Goal: Information Seeking & Learning: Learn about a topic

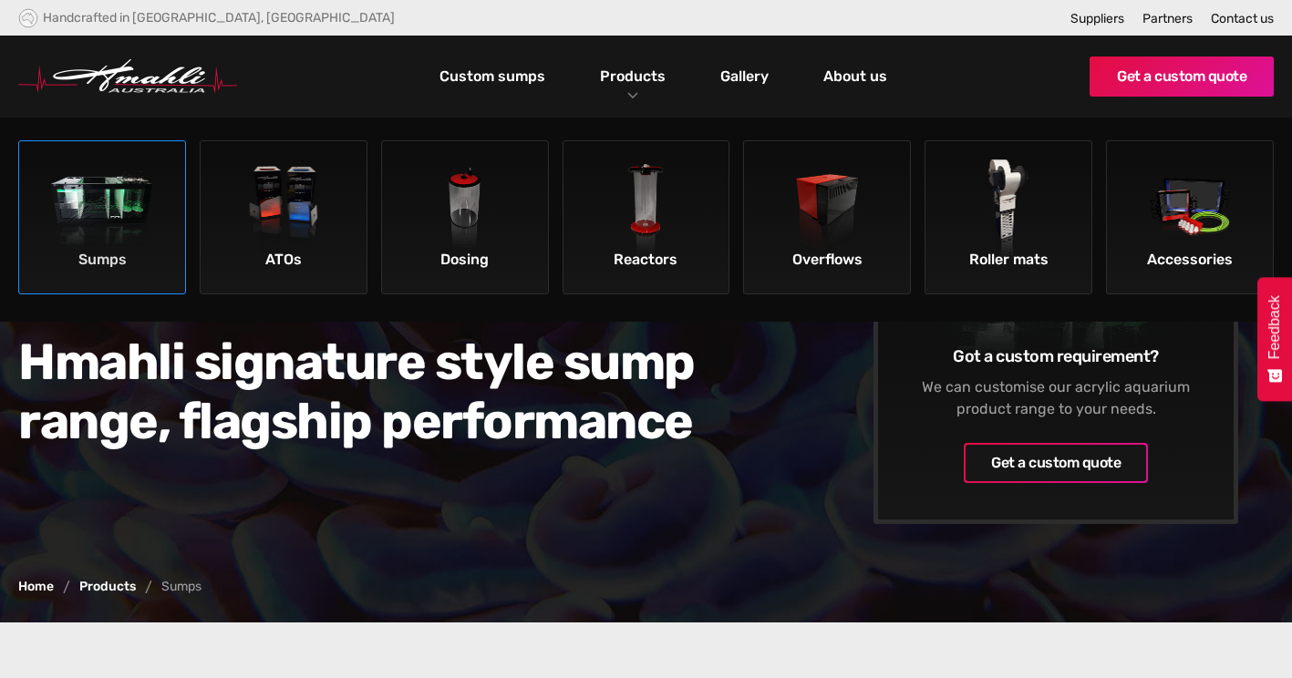
click at [118, 250] on div "Sumps" at bounding box center [102, 259] width 157 height 31
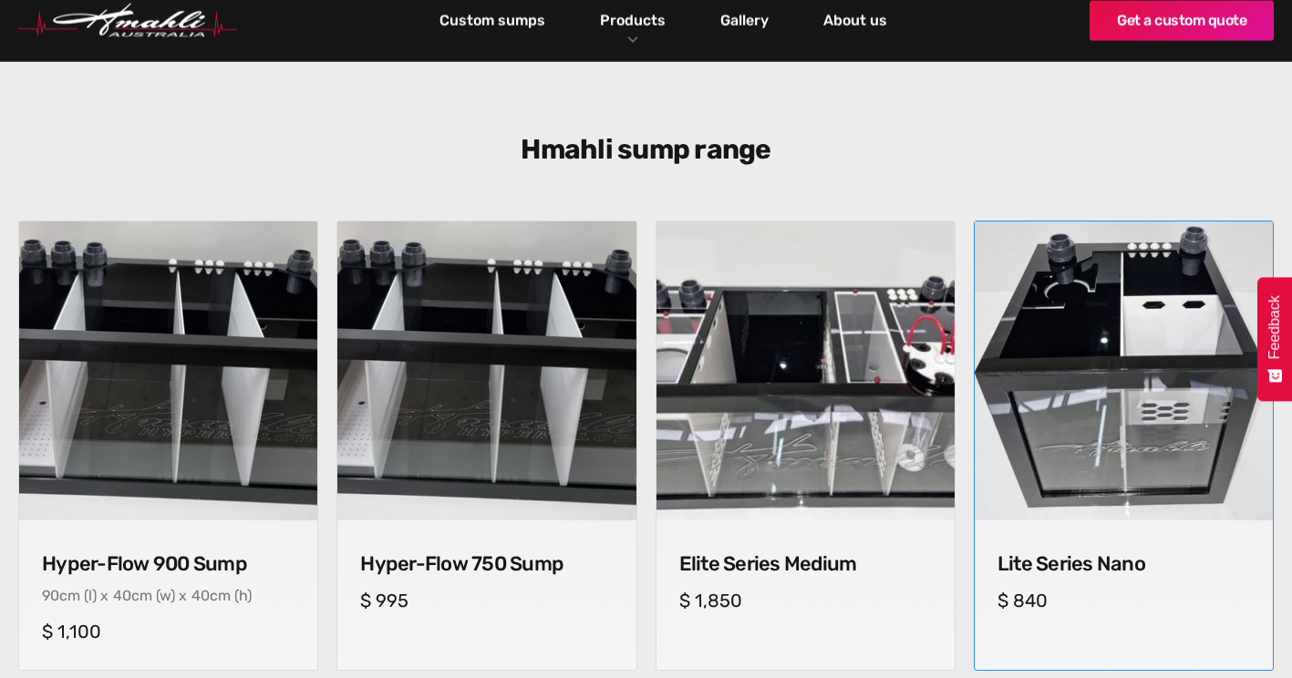
scroll to position [547, 0]
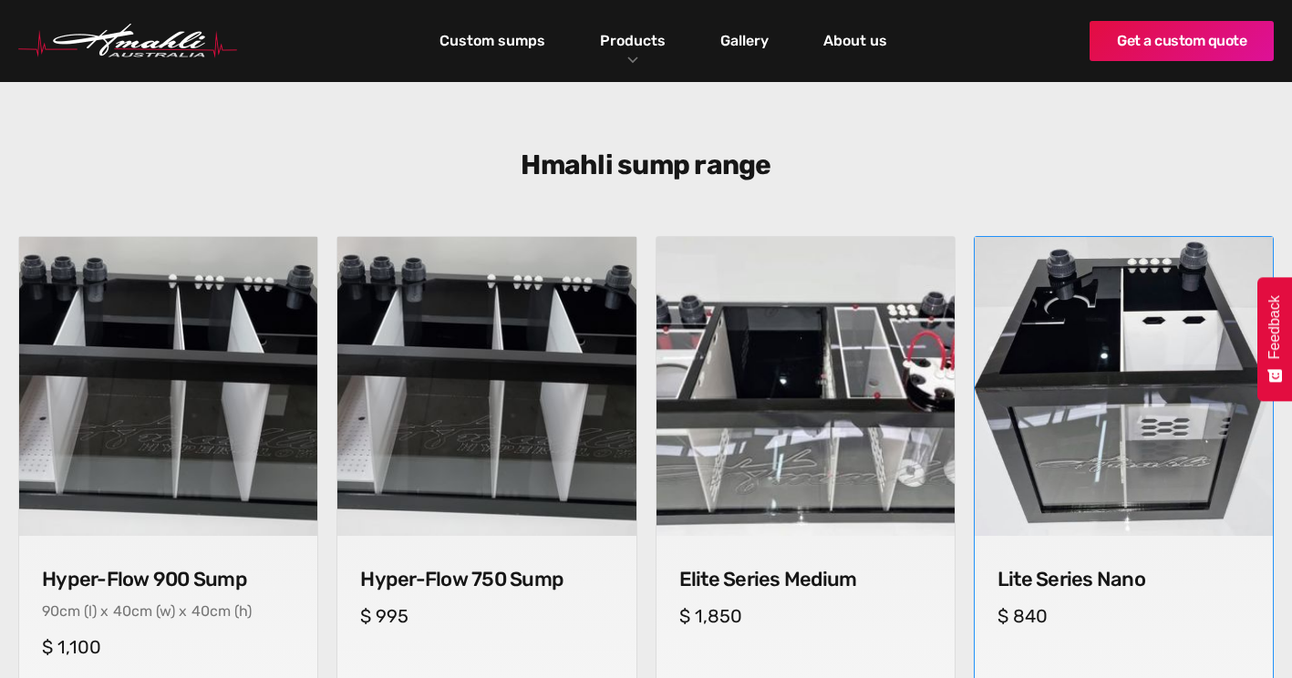
click at [1131, 413] on img at bounding box center [1124, 387] width 314 height 314
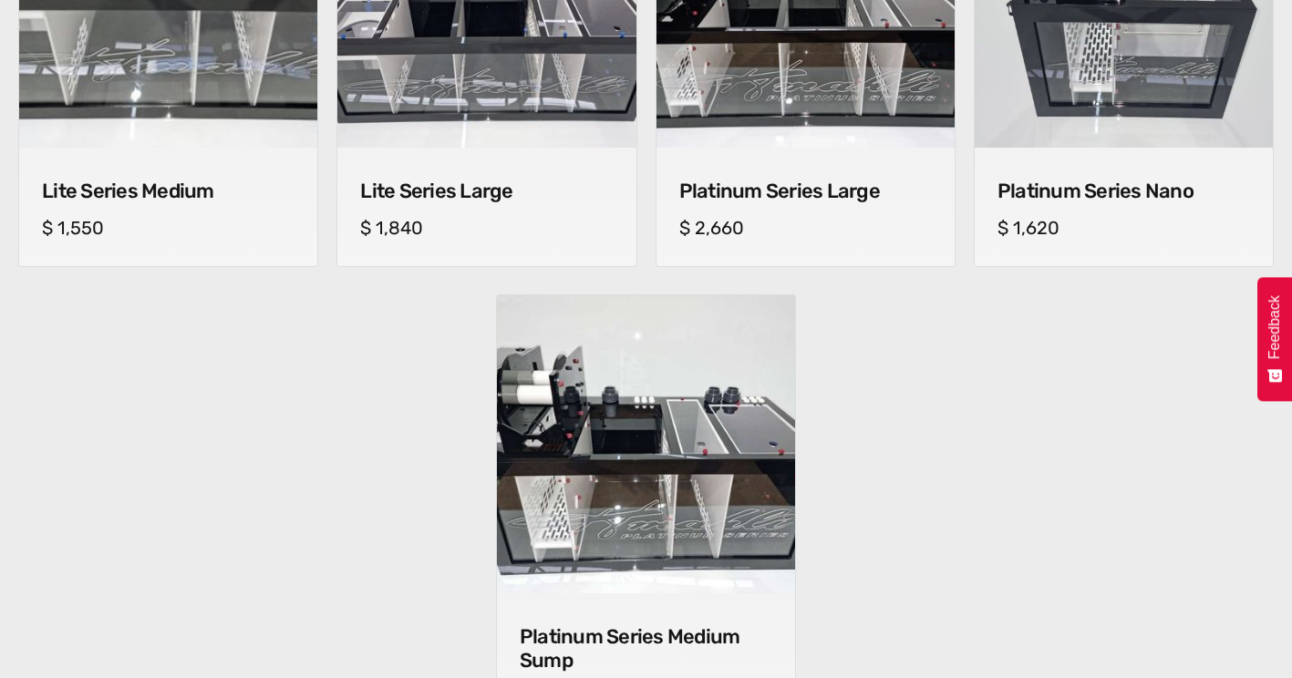
scroll to position [1367, 0]
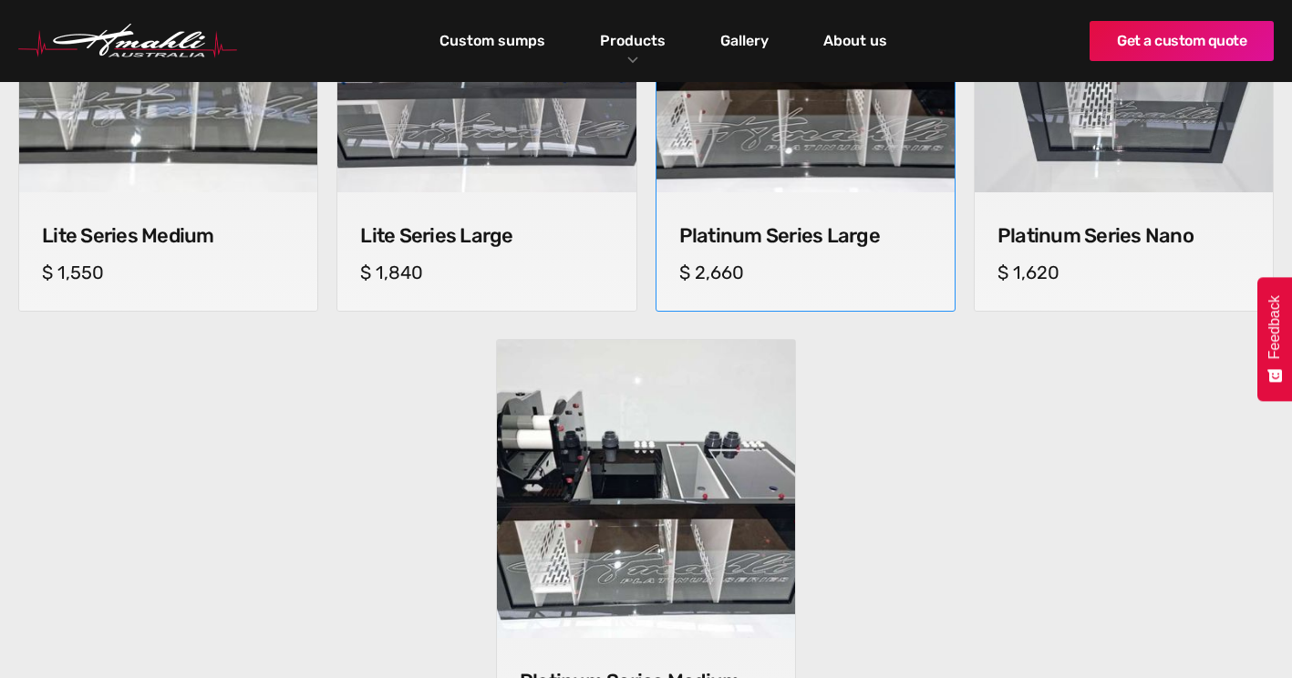
click at [789, 240] on h4 "Platinum Series Large" at bounding box center [805, 236] width 252 height 24
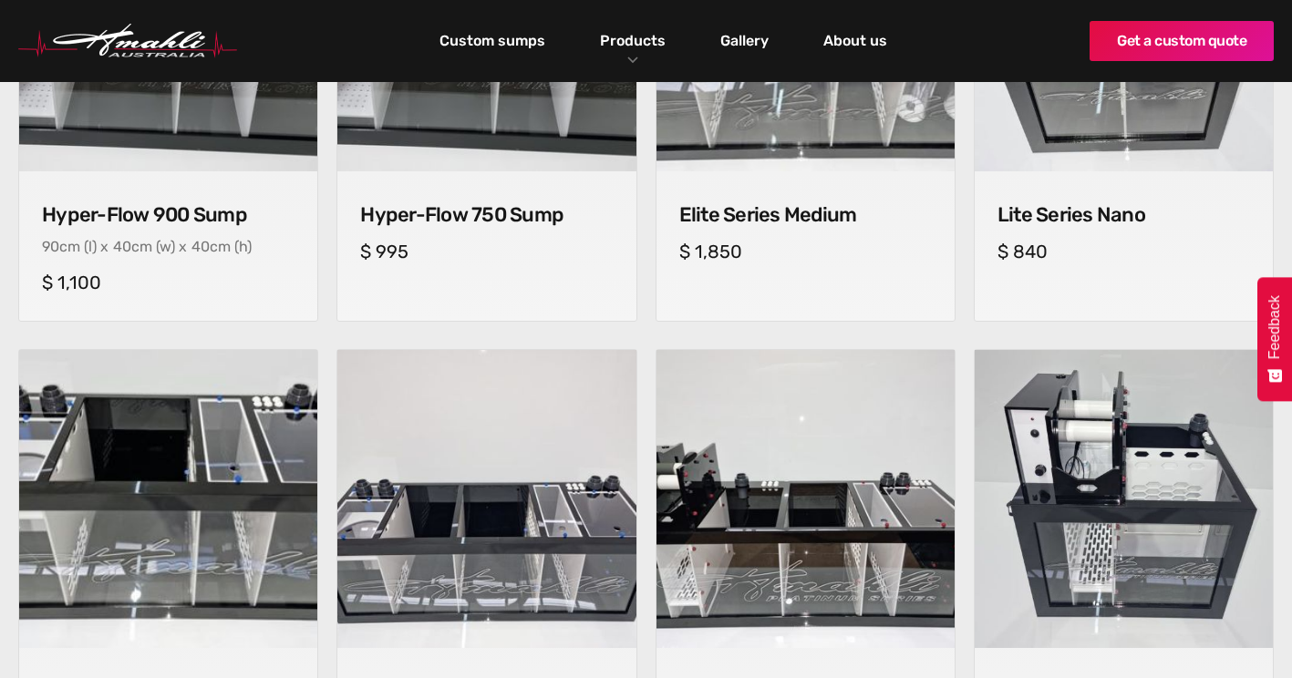
scroll to position [638, 0]
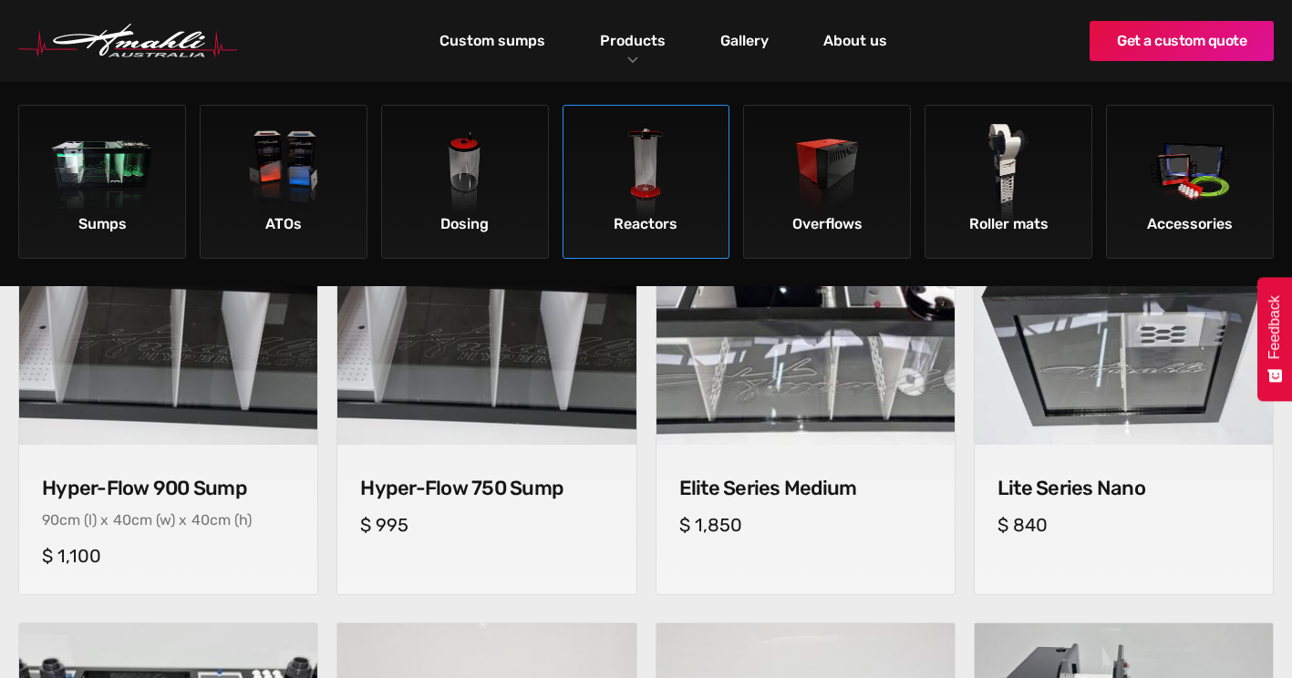
click at [647, 180] on img at bounding box center [645, 175] width 103 height 103
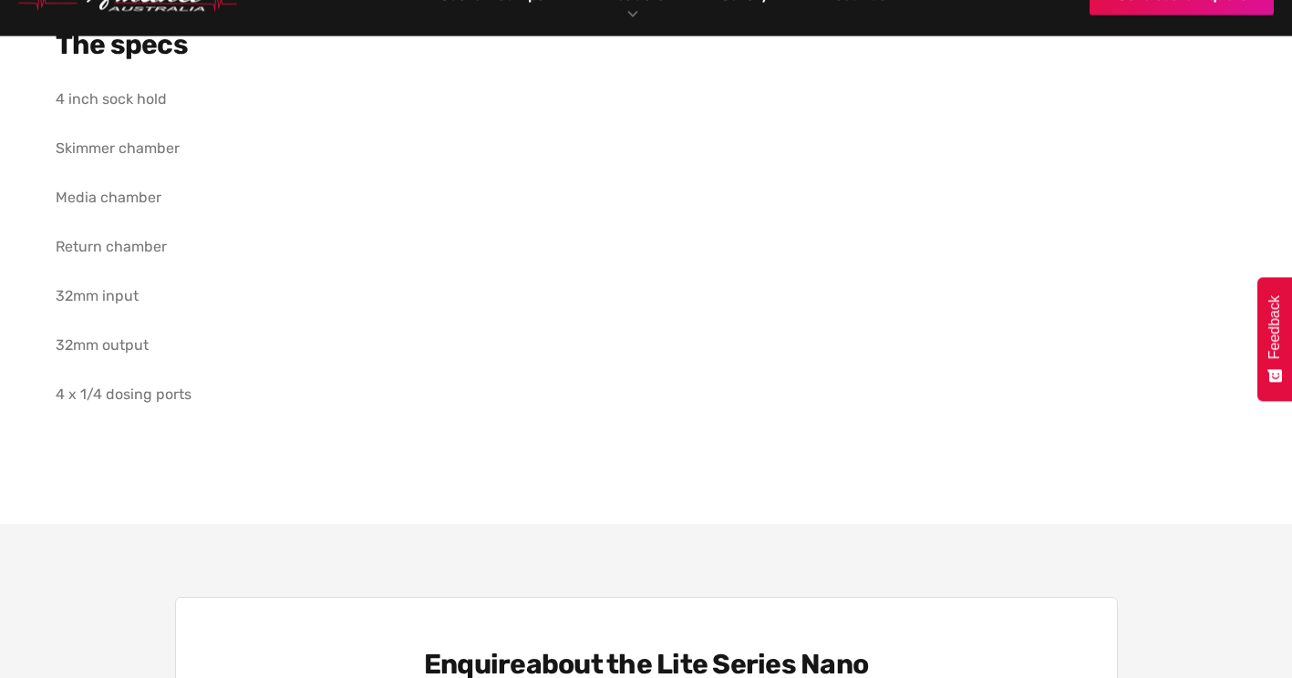
scroll to position [820, 0]
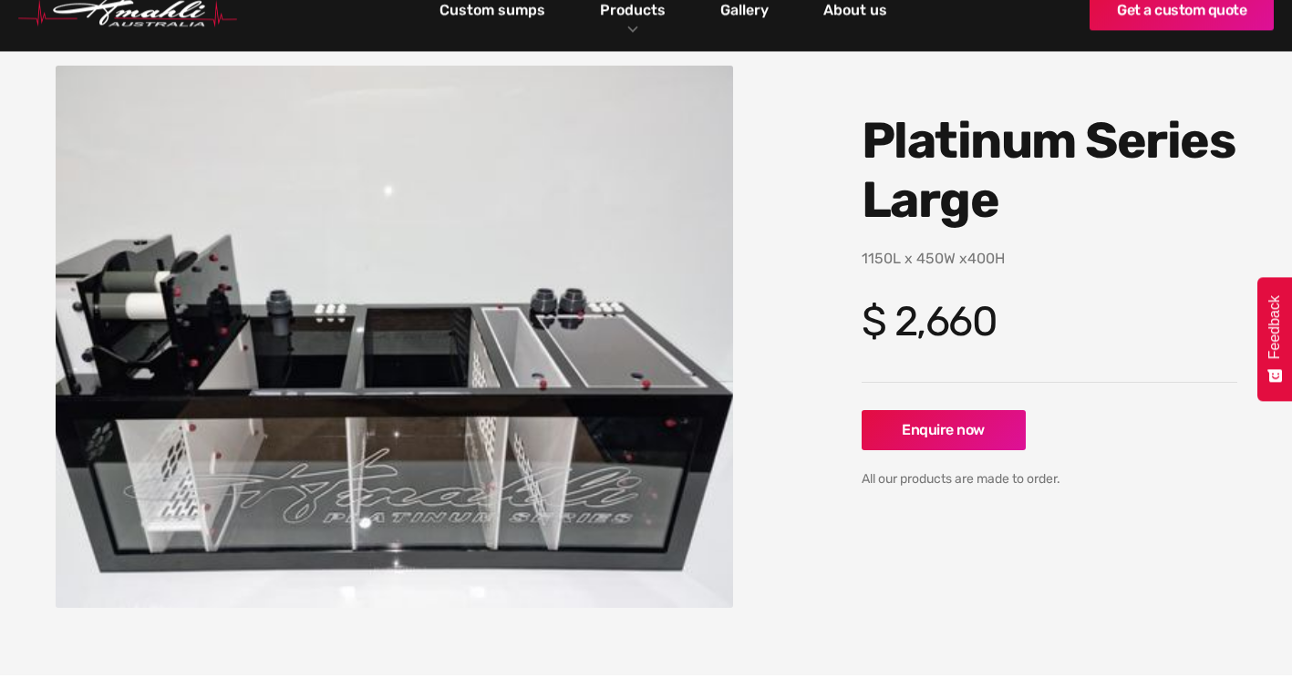
scroll to position [274, 0]
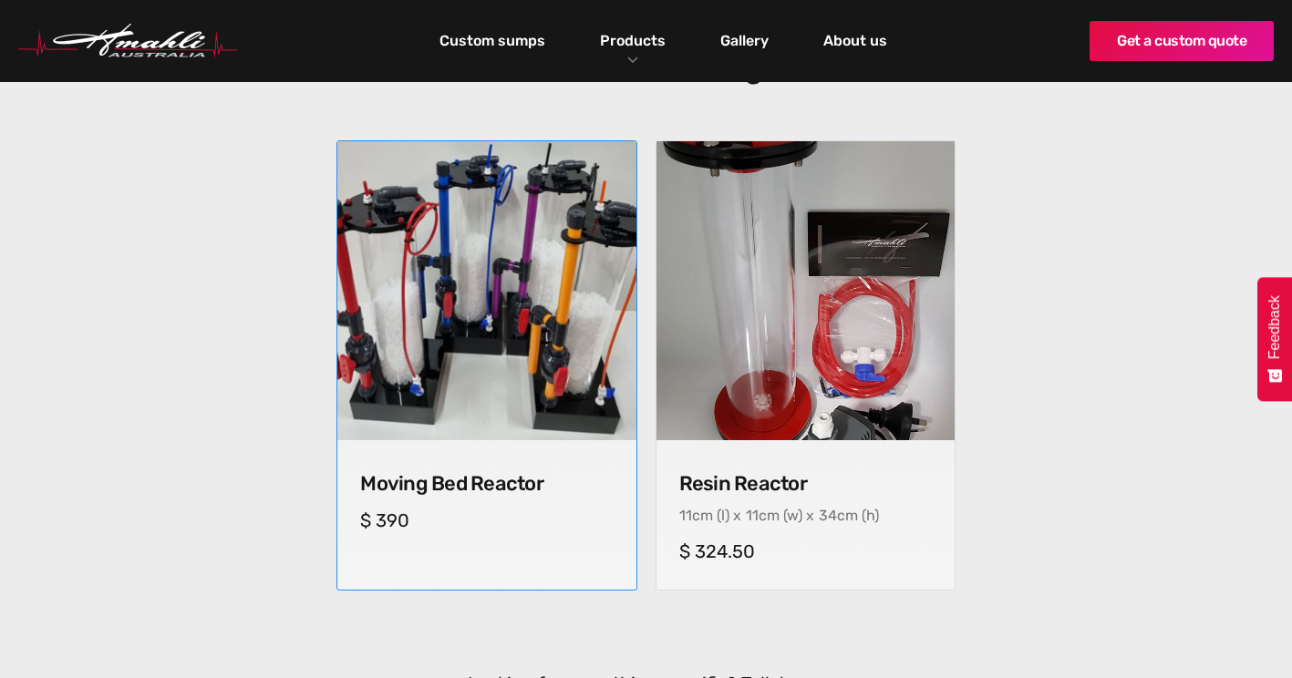
scroll to position [638, 0]
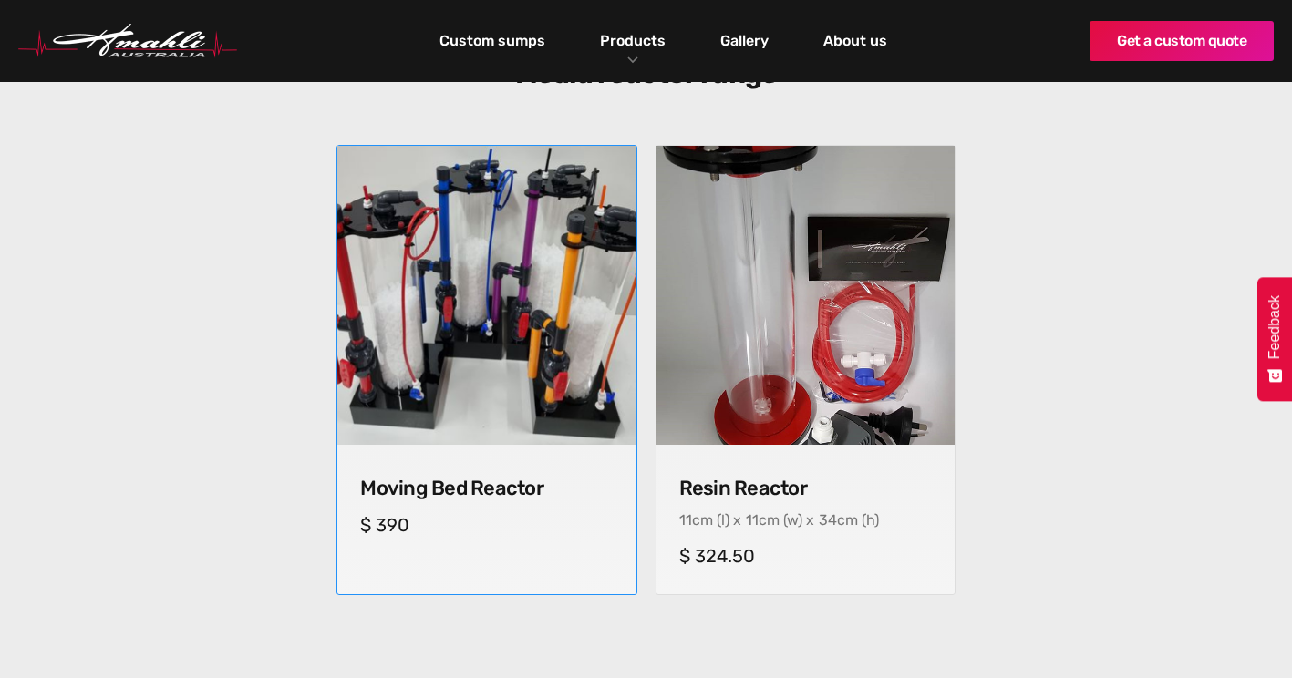
click at [478, 261] on img at bounding box center [487, 296] width 314 height 314
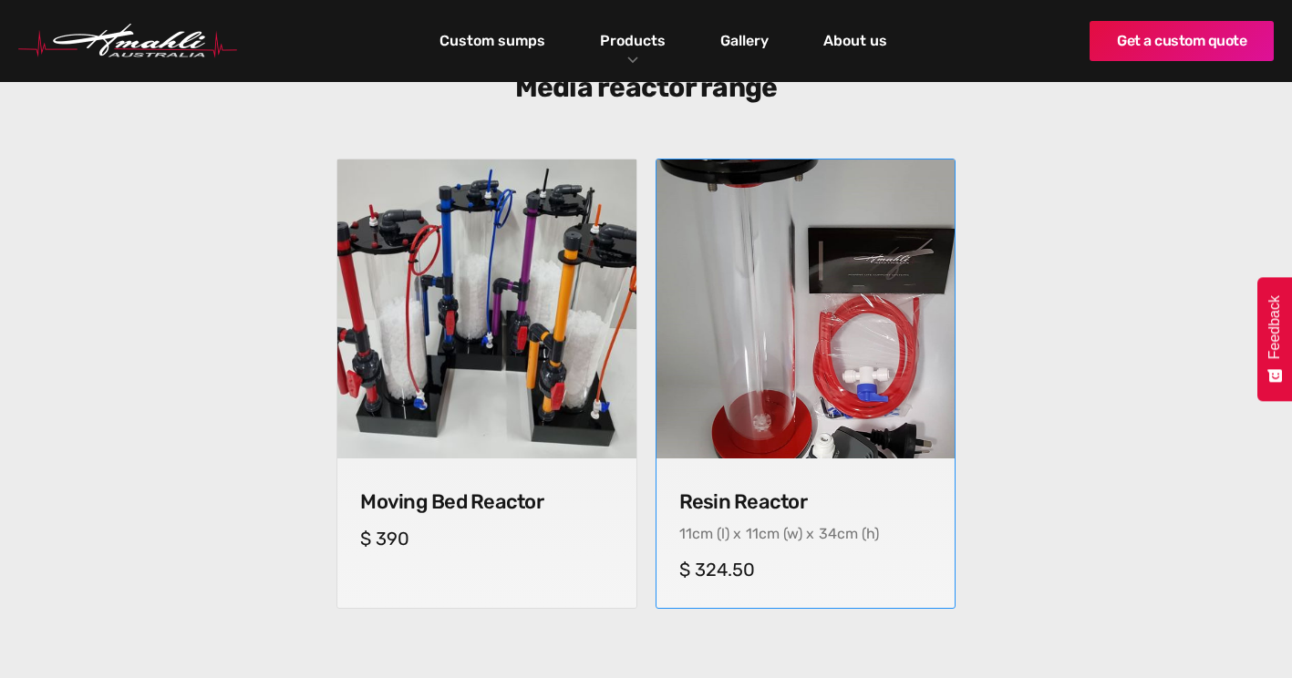
scroll to position [456, 0]
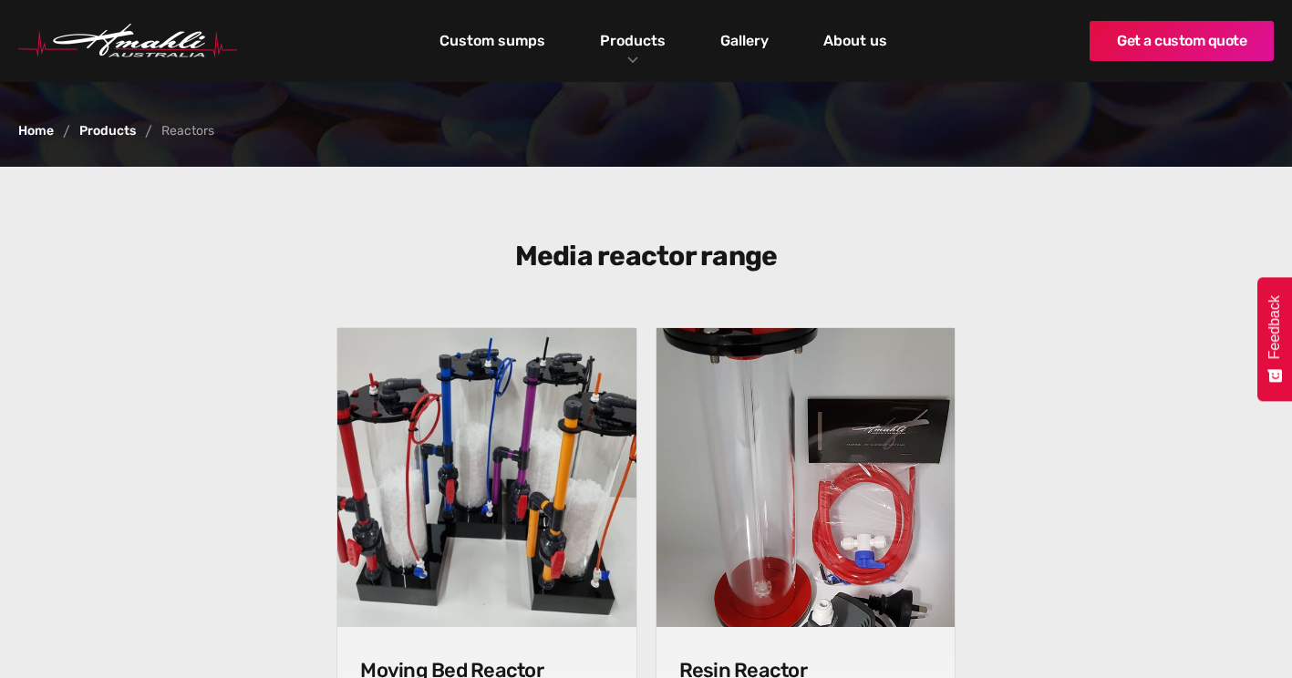
click at [39, 130] on link "Home" at bounding box center [36, 131] width 36 height 13
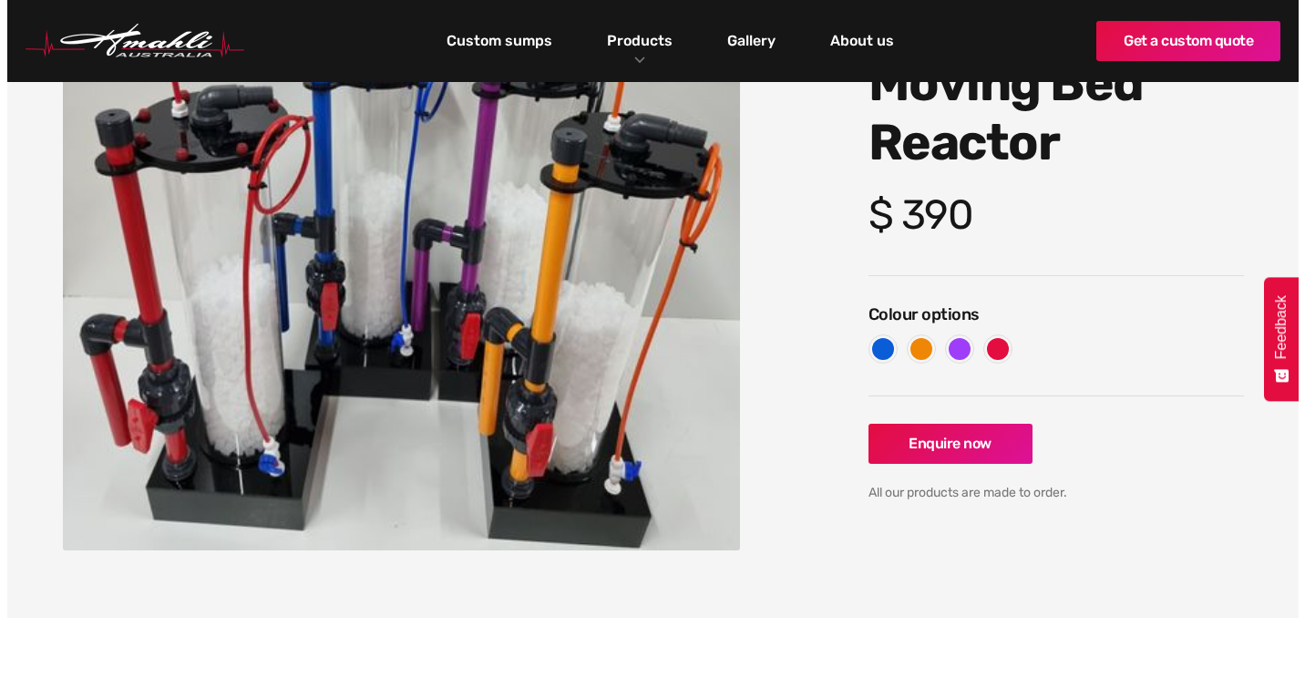
scroll to position [182, 0]
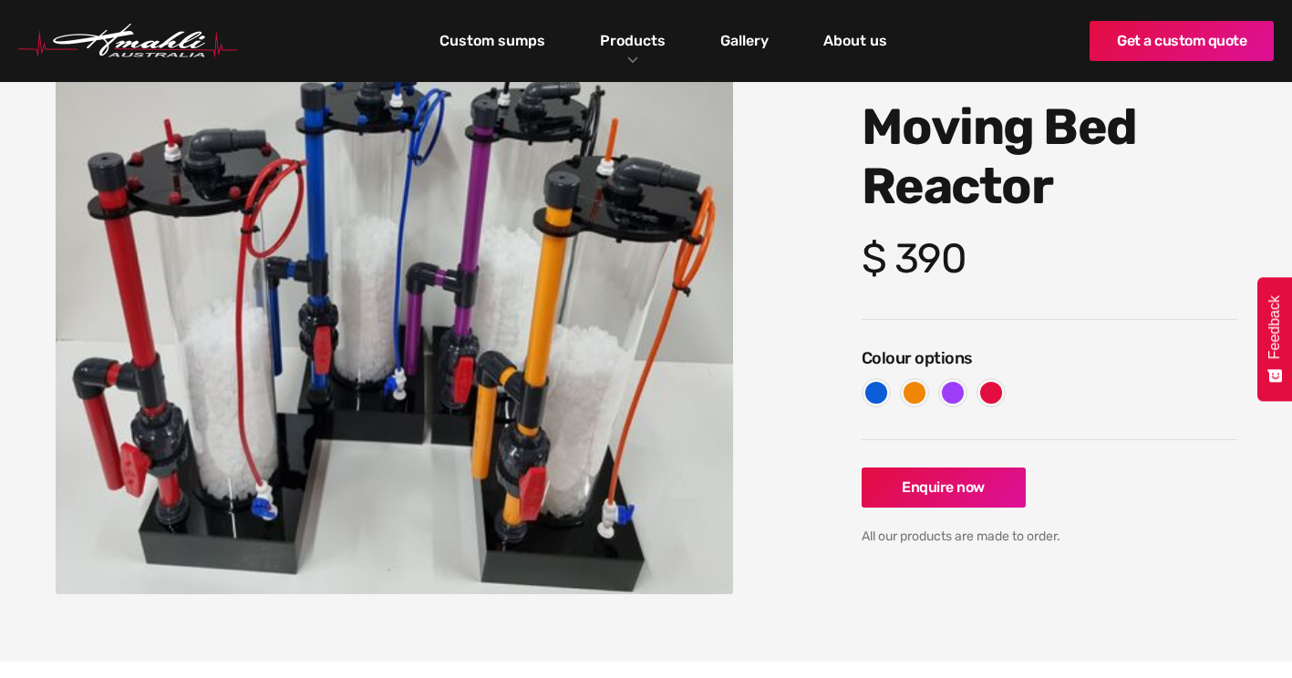
click at [391, 408] on img "open lightbox" at bounding box center [395, 323] width 678 height 542
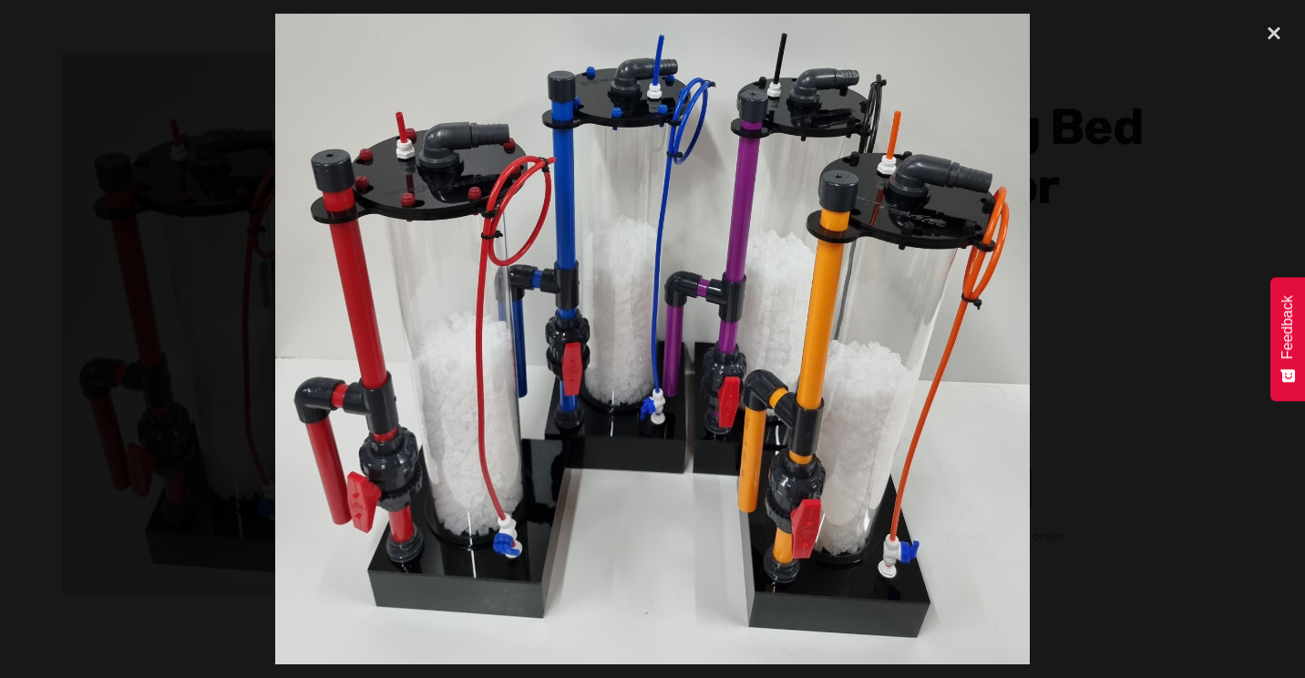
click at [692, 342] on img at bounding box center [652, 339] width 755 height 651
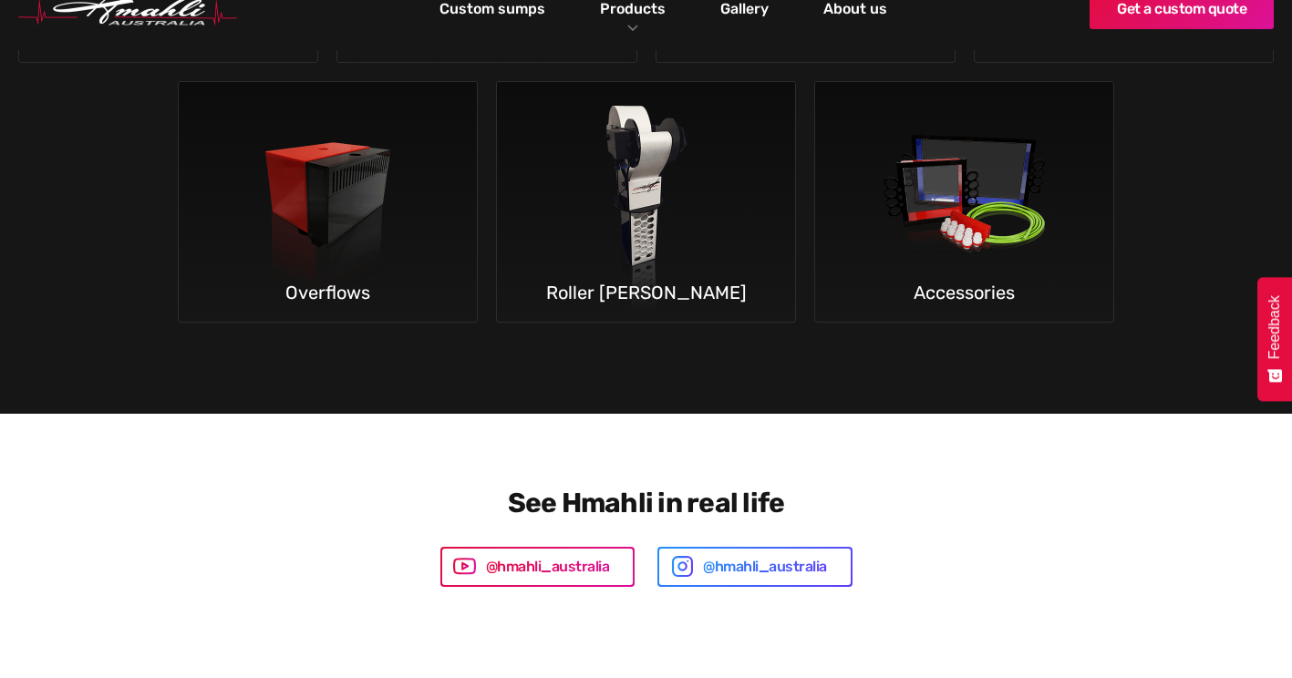
scroll to position [3190, 0]
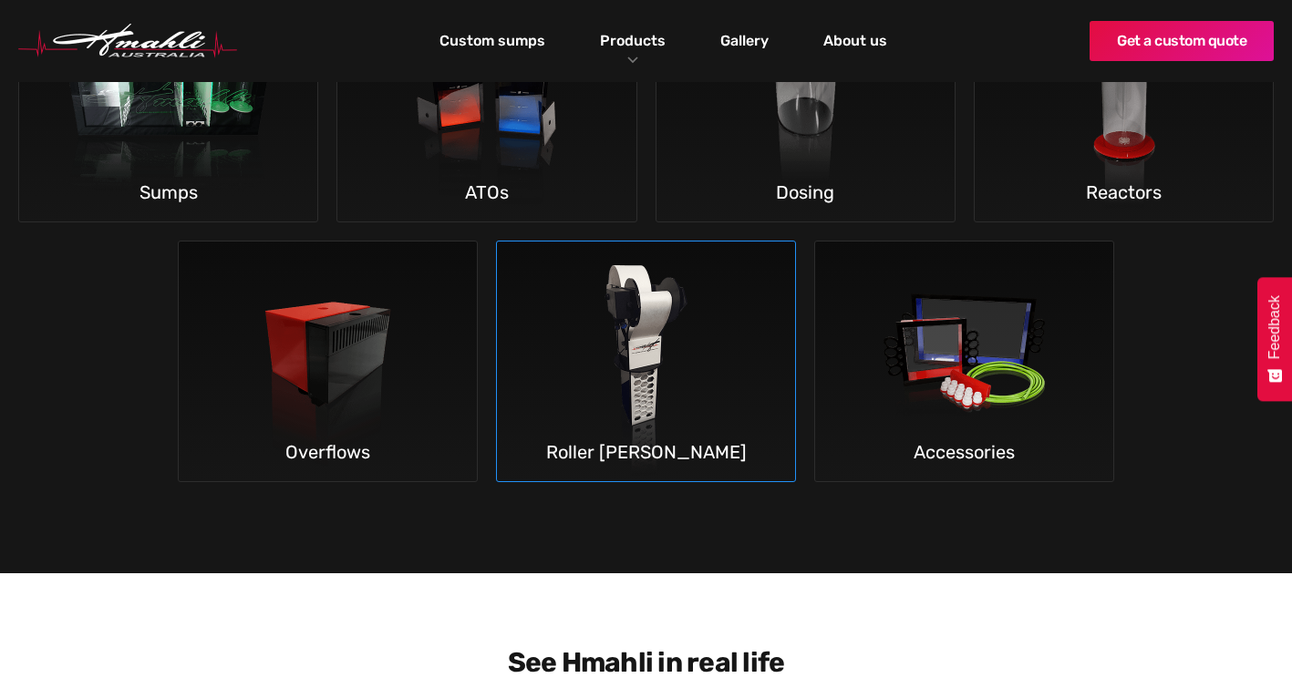
click at [653, 308] on img at bounding box center [645, 362] width 269 height 241
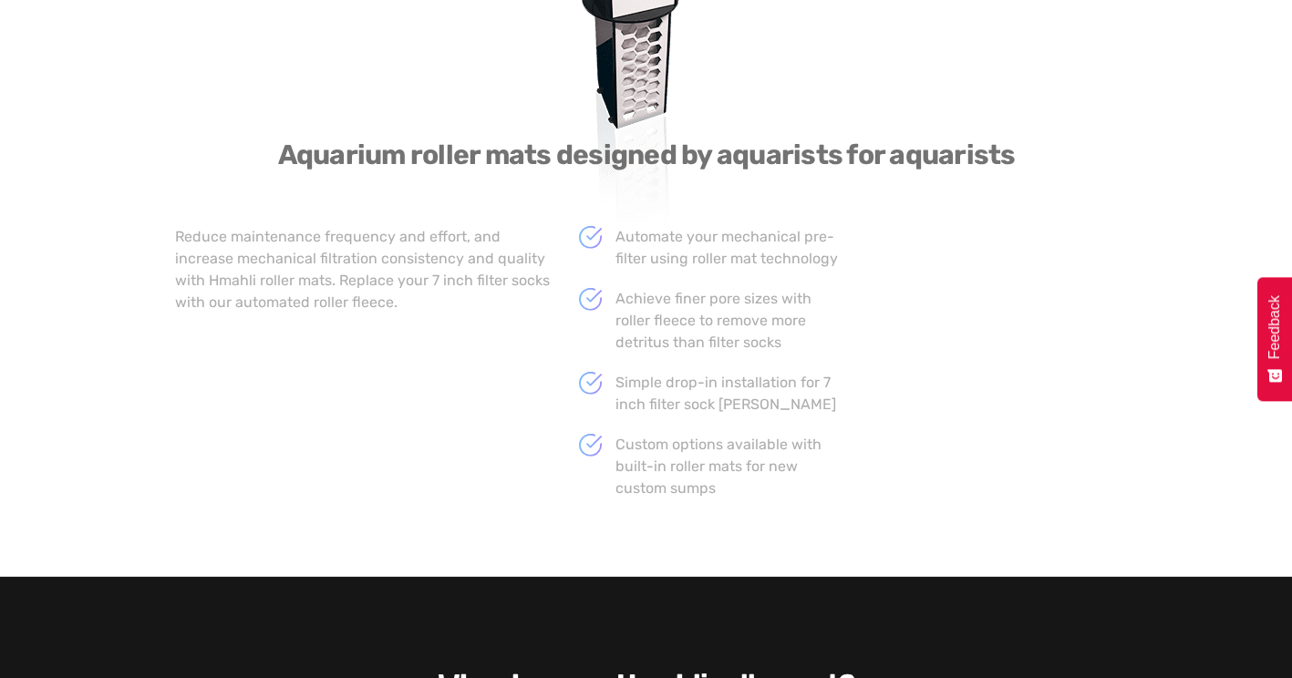
scroll to position [1276, 0]
